Goal: Task Accomplishment & Management: Manage account settings

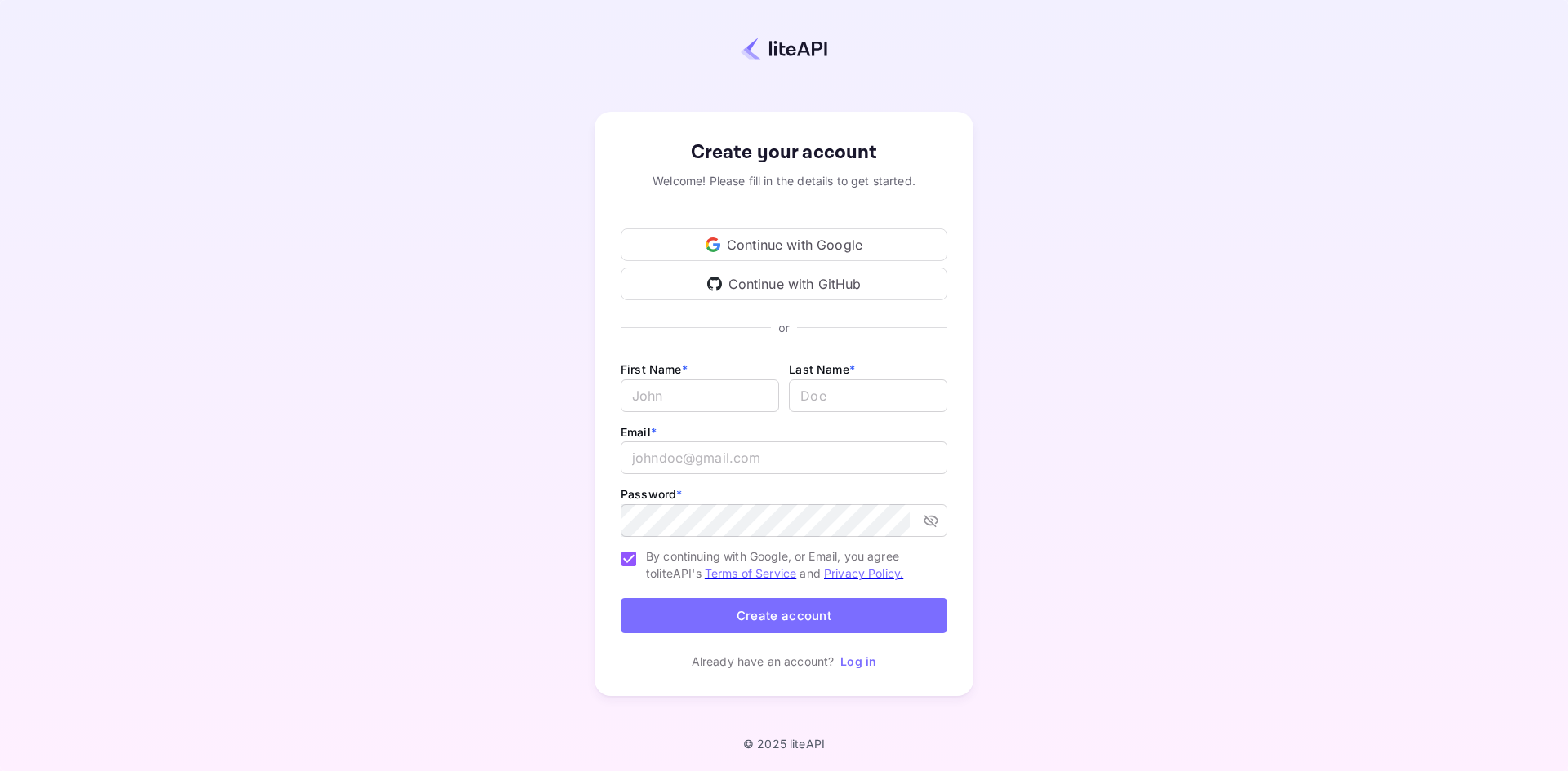
click at [904, 240] on div "Continue with Google" at bounding box center [784, 244] width 327 height 33
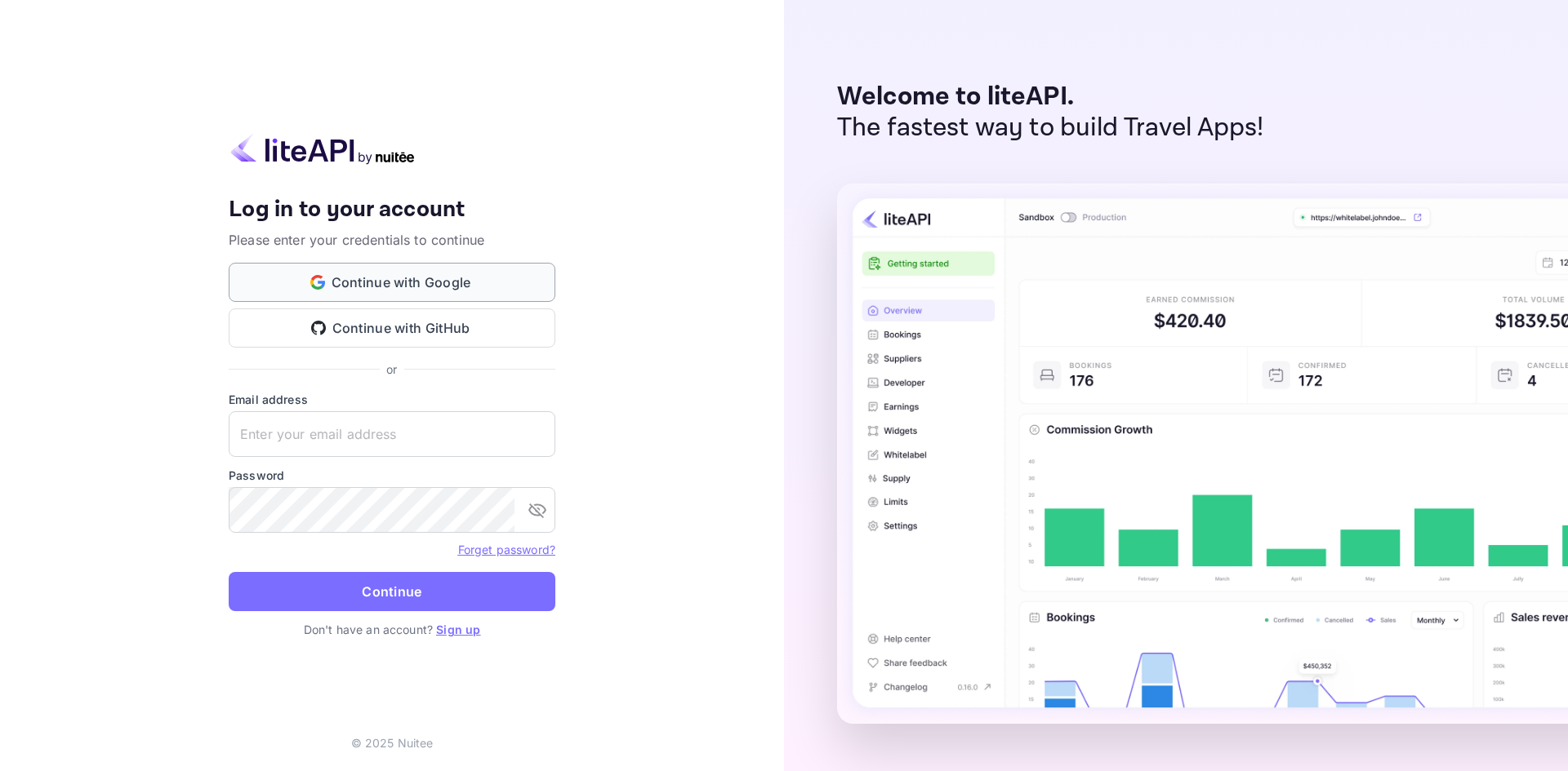
click at [462, 282] on button "Continue with Google" at bounding box center [391, 283] width 327 height 39
click at [463, 279] on button "Continue with Google" at bounding box center [391, 283] width 327 height 39
